Goal: Entertainment & Leisure: Consume media (video, audio)

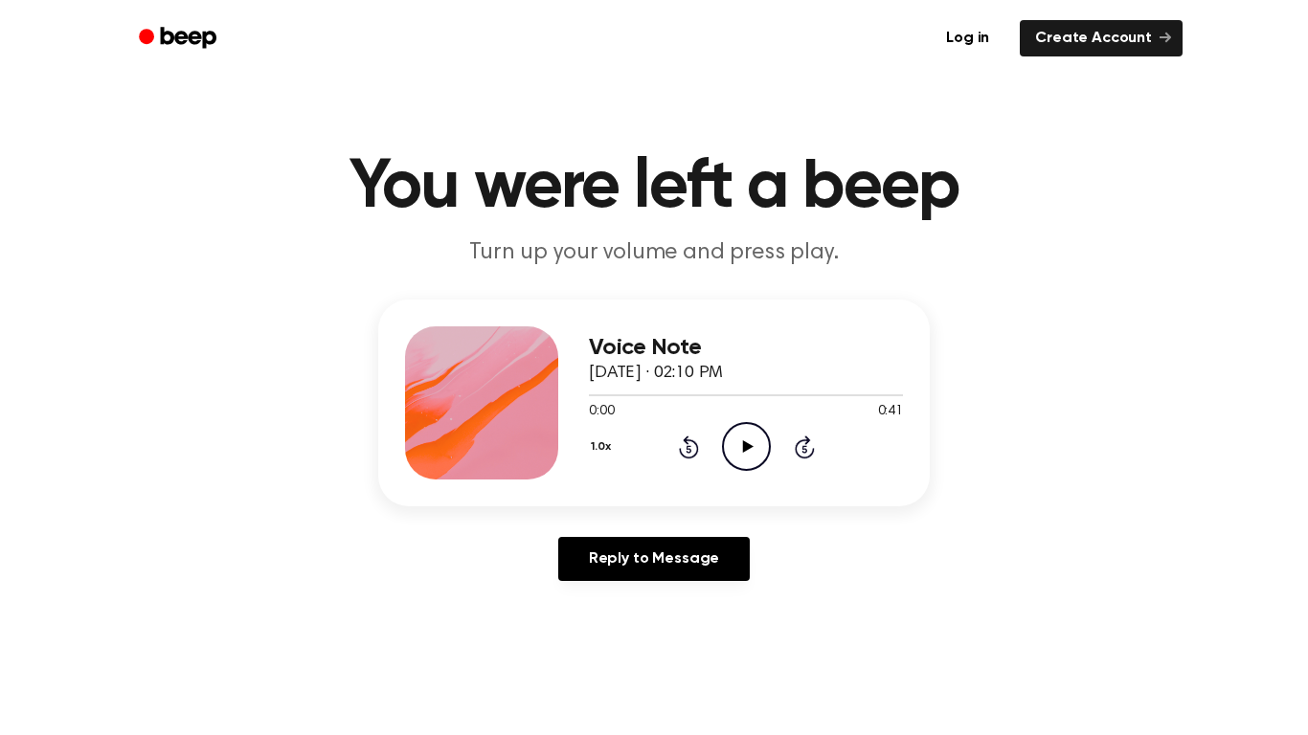
click at [742, 440] on icon "Play Audio" at bounding box center [746, 446] width 49 height 49
click at [730, 438] on icon "Pause Audio" at bounding box center [746, 446] width 49 height 49
click at [726, 448] on icon "Play Audio" at bounding box center [746, 446] width 49 height 49
click at [742, 445] on icon "Play Audio" at bounding box center [746, 446] width 49 height 49
